Goal: Task Accomplishment & Management: Manage account settings

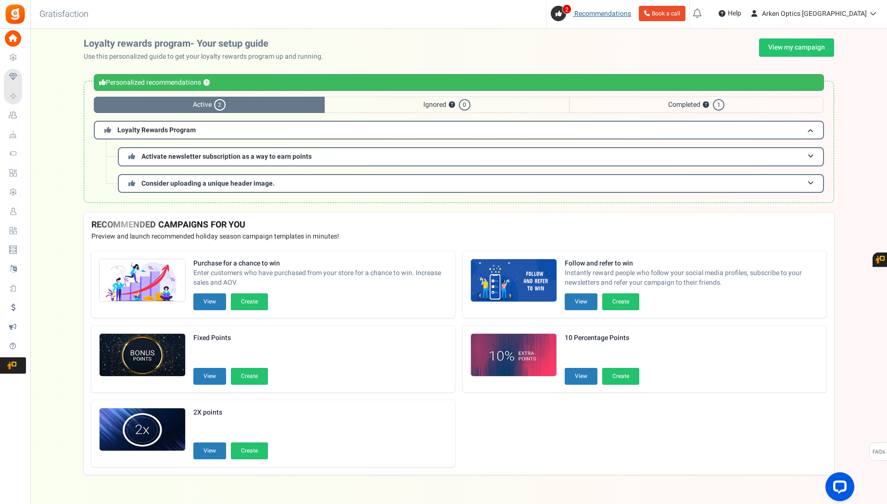
click at [631, 14] on span "Recommendations" at bounding box center [602, 14] width 57 height 10
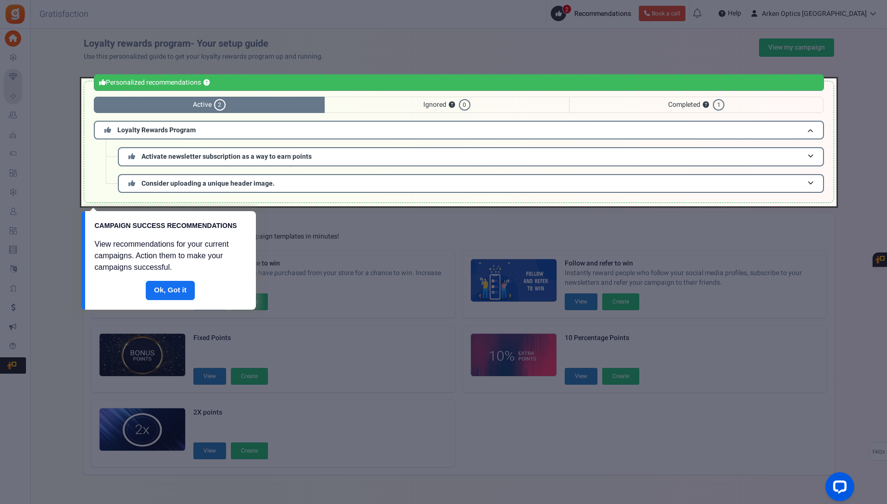
click at [625, 62] on div at bounding box center [443, 252] width 887 height 504
click at [696, 102] on div at bounding box center [458, 142] width 755 height 128
click at [723, 106] on div at bounding box center [458, 142] width 755 height 128
click at [706, 106] on div at bounding box center [458, 142] width 755 height 128
click at [405, 108] on div at bounding box center [458, 142] width 755 height 128
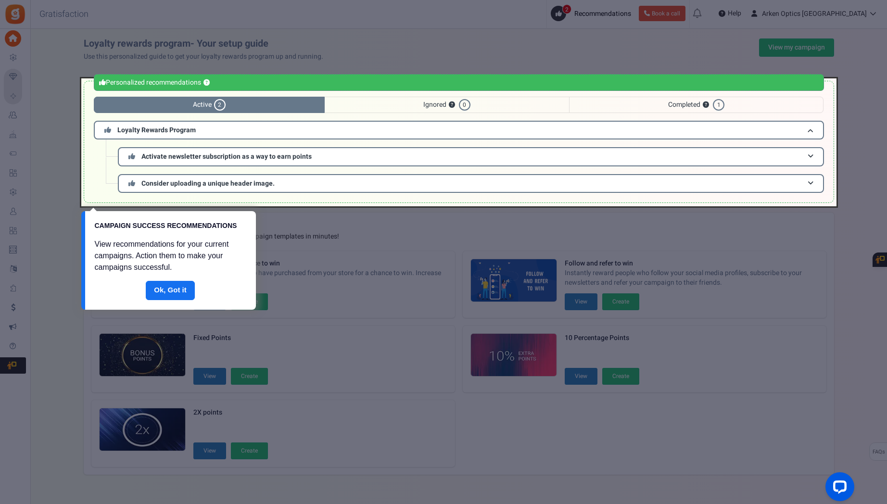
click at [384, 64] on div at bounding box center [443, 252] width 887 height 504
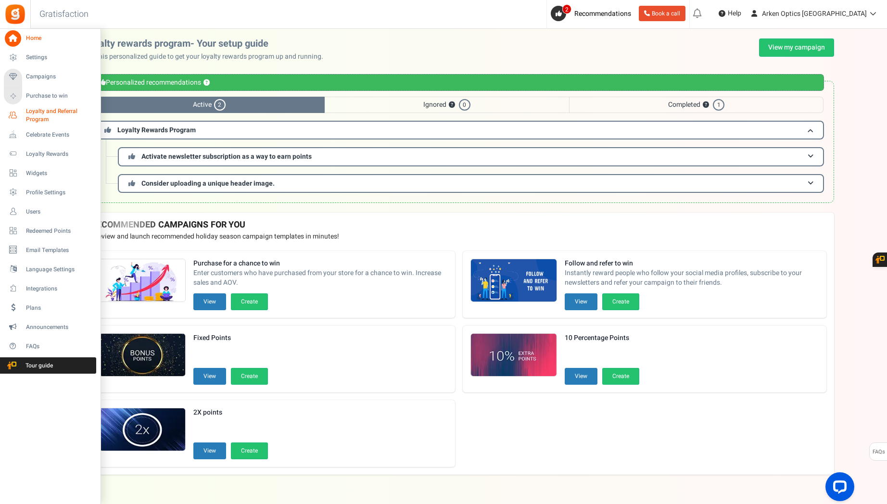
click at [51, 111] on span "Loyalty and Referral Program" at bounding box center [61, 115] width 70 height 16
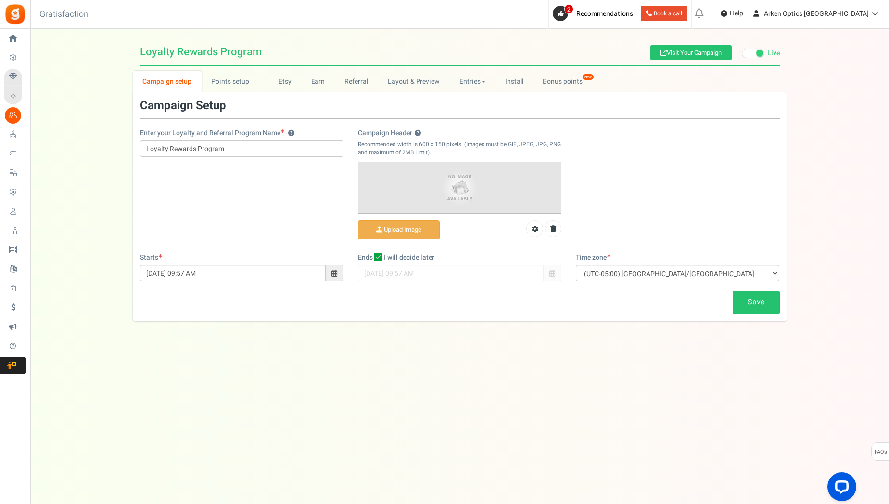
click at [0, 0] on span "Users" at bounding box center [0, 0] width 0 height 0
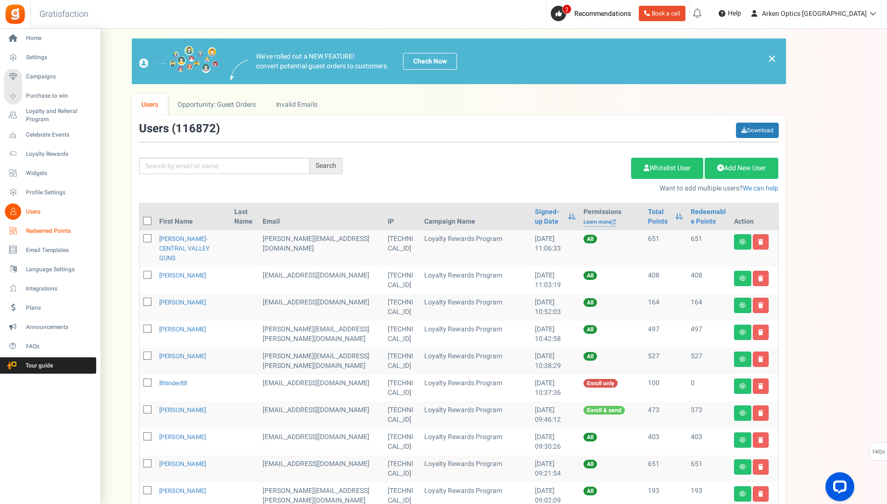
click at [48, 231] on span "Redeemed Points" at bounding box center [59, 231] width 67 height 8
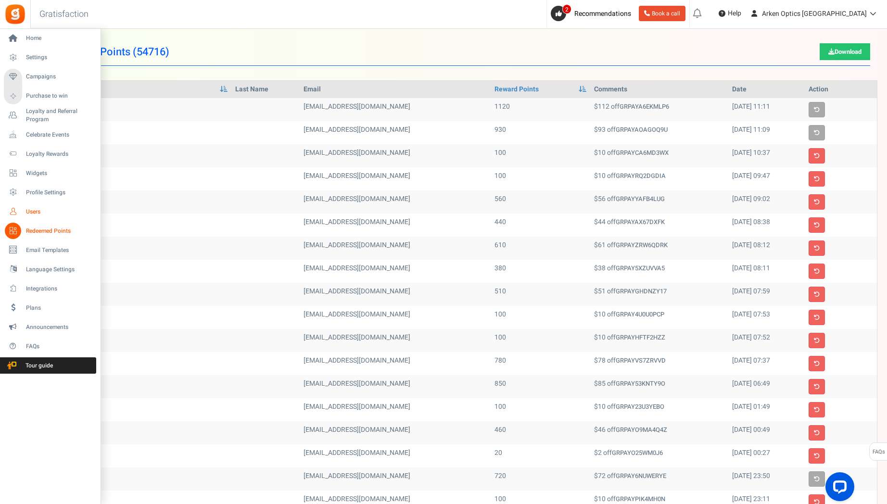
click at [32, 211] on span "Users" at bounding box center [59, 212] width 67 height 8
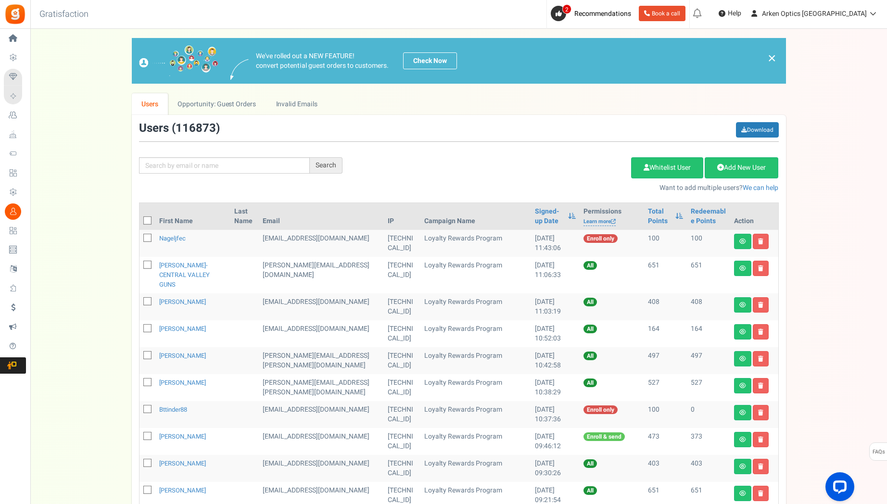
scroll to position [1, 0]
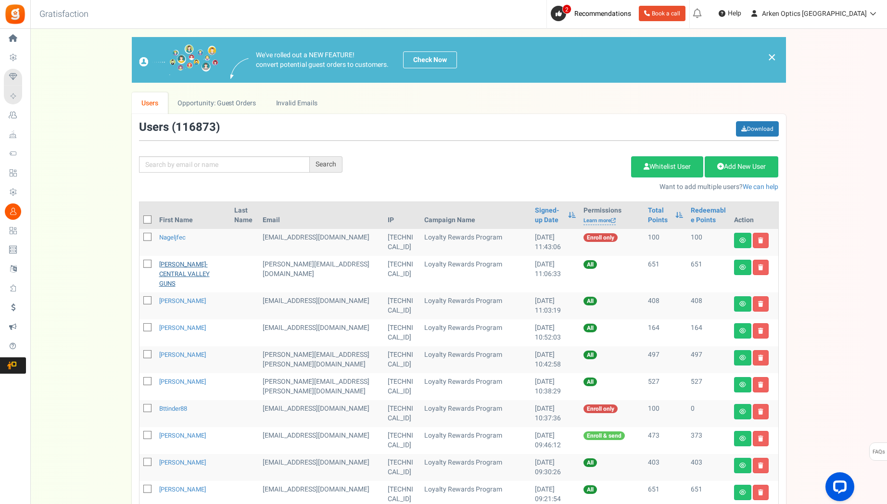
click at [195, 267] on link "[PERSON_NAME]- CENTRAL VALLEY GUNS" at bounding box center [184, 274] width 50 height 28
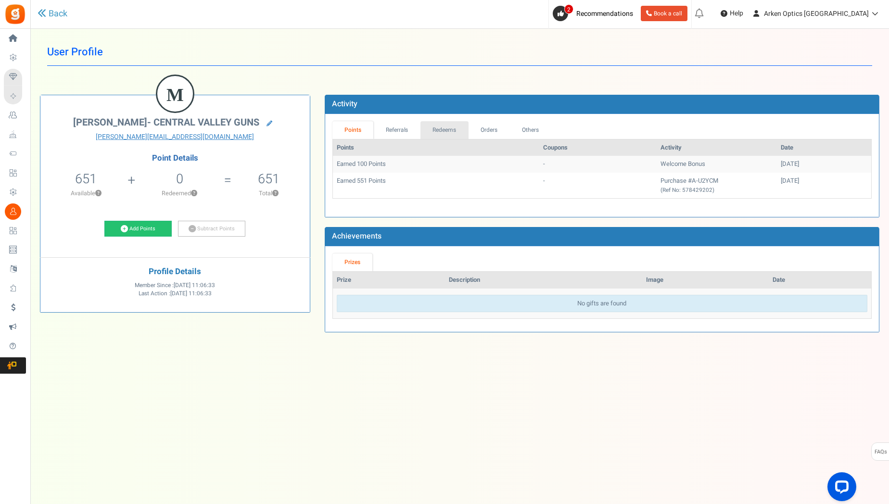
click at [445, 131] on link "Redeems" at bounding box center [444, 130] width 48 height 18
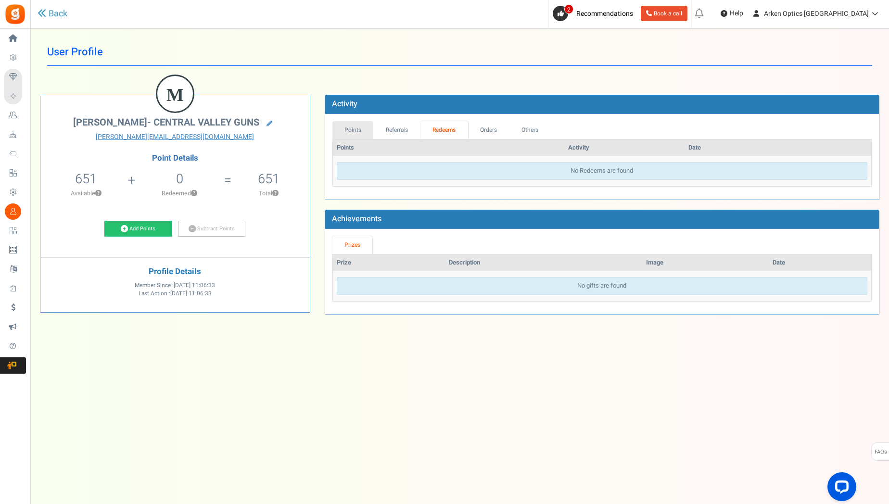
click at [344, 128] on link "Points" at bounding box center [352, 130] width 41 height 18
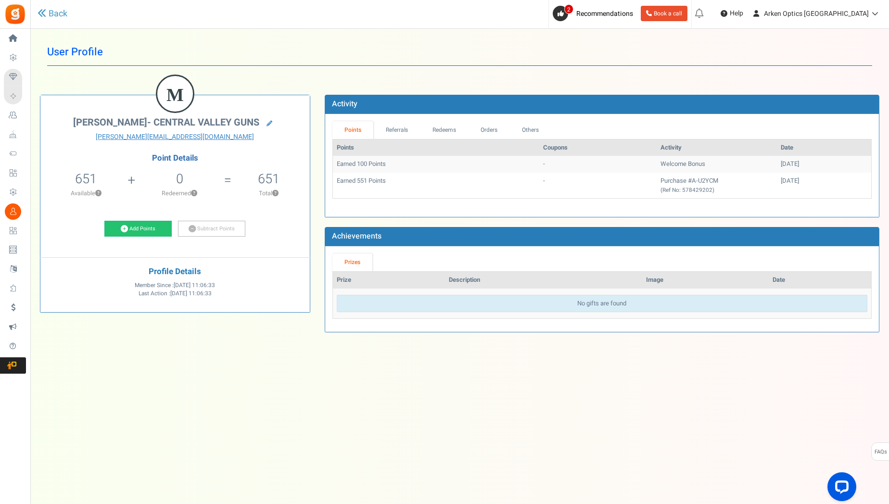
click at [0, 0] on span "Redeemed Points" at bounding box center [0, 0] width 0 height 0
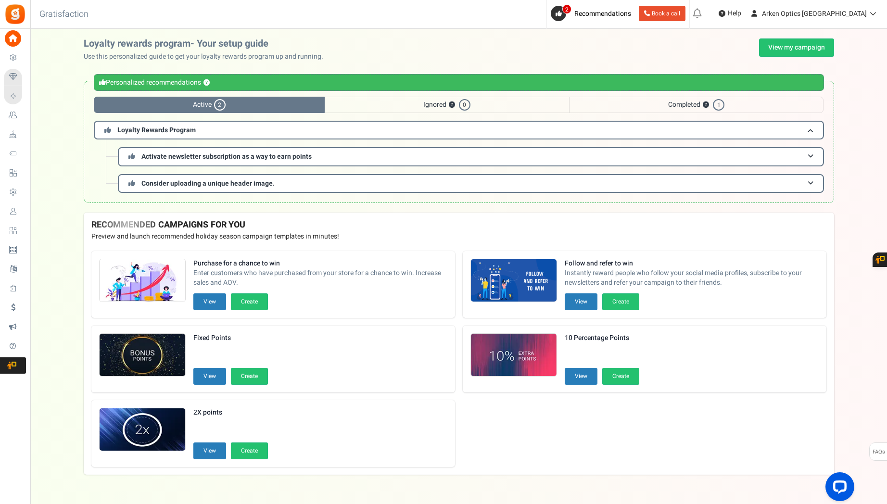
click at [0, 0] on span "Users" at bounding box center [0, 0] width 0 height 0
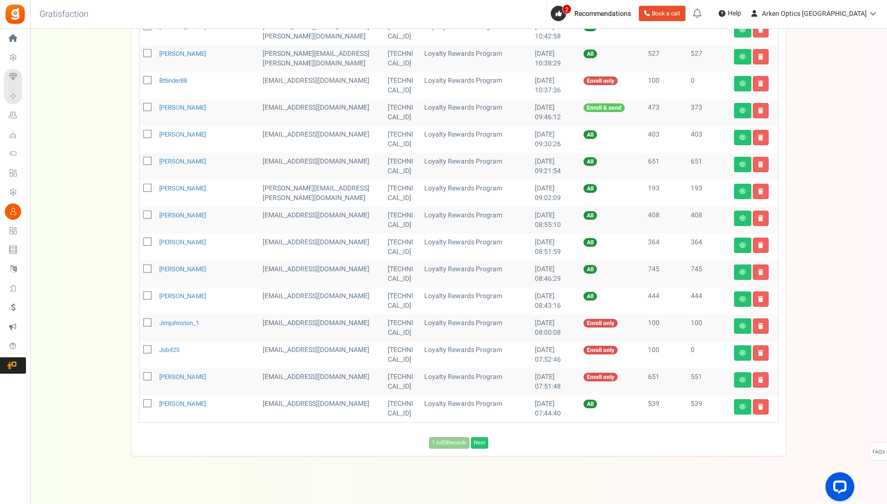
scroll to position [355, 0]
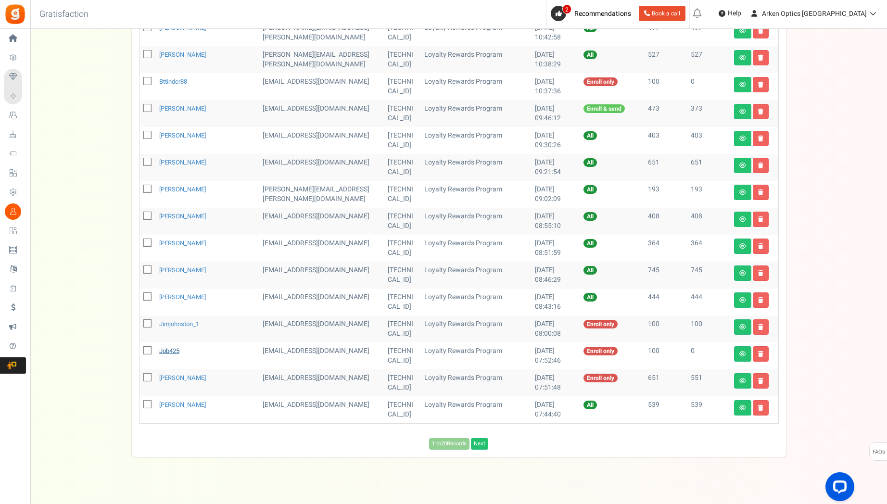
click at [175, 346] on link "job425" at bounding box center [169, 350] width 20 height 9
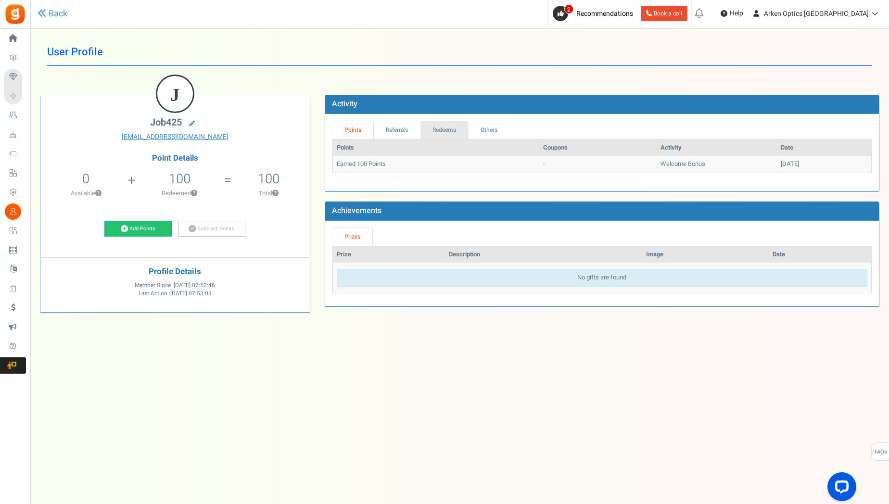
click at [445, 131] on link "Redeems" at bounding box center [444, 130] width 48 height 18
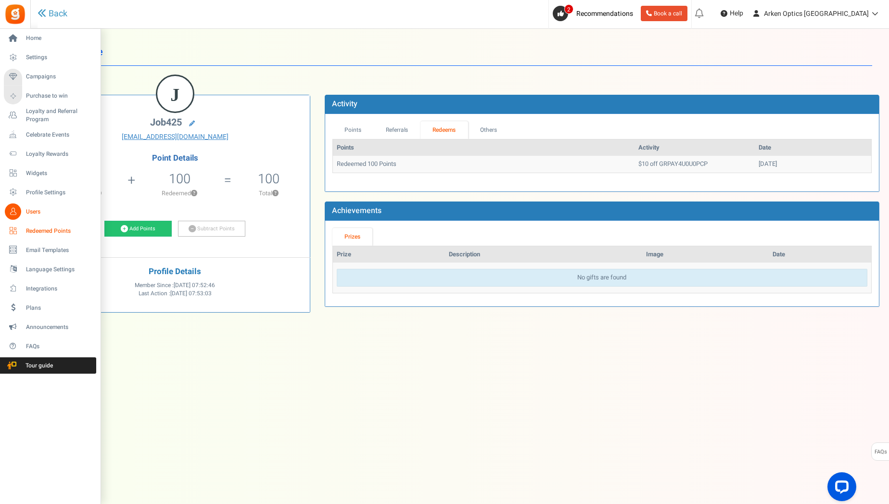
click at [66, 227] on span "Redeemed Points" at bounding box center [59, 231] width 67 height 8
